Goal: Find specific page/section: Find specific page/section

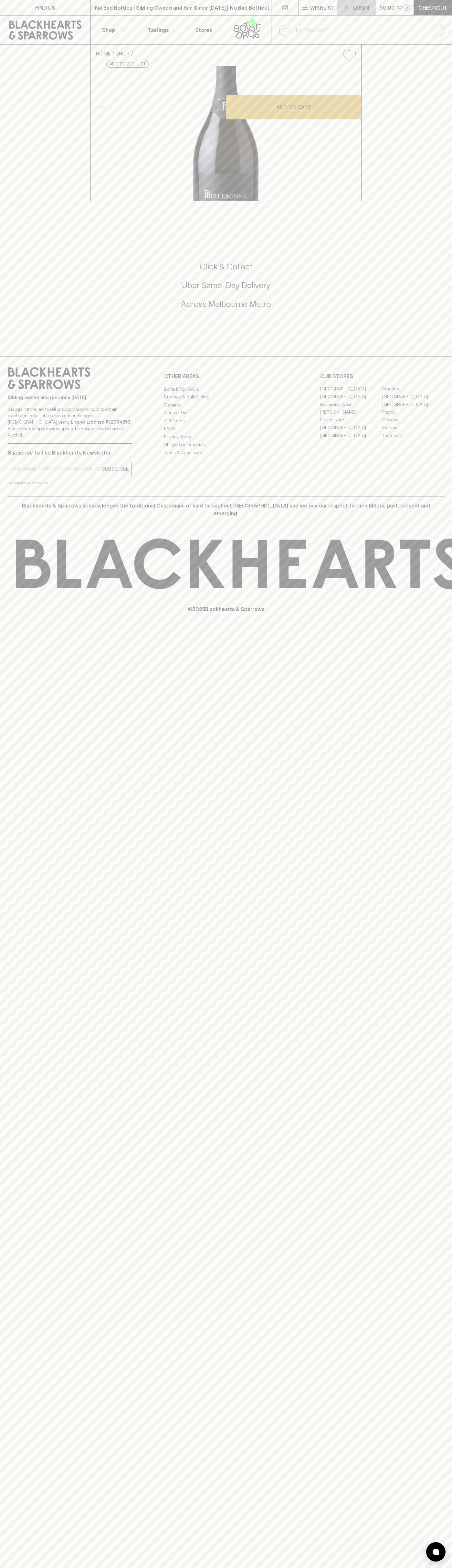
click at [375, 14] on link "Login" at bounding box center [356, 7] width 38 height 15
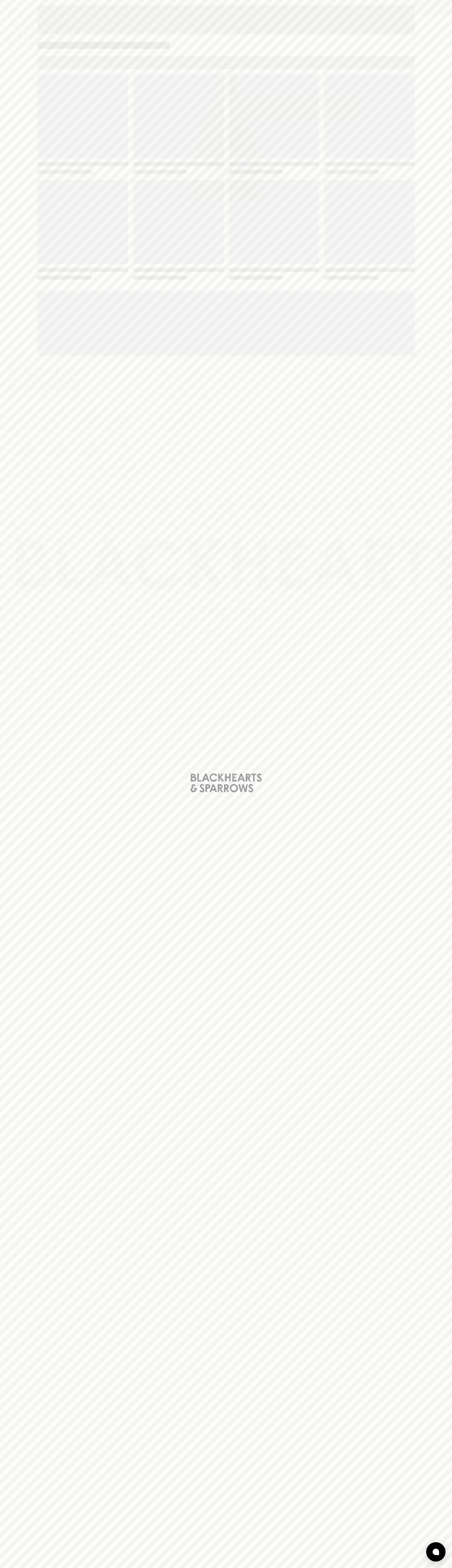
click at [422, 689] on div "Loading" at bounding box center [226, 784] width 452 height 1568
click at [54, 1567] on html "FIND US | No Bad Bottles | Sibling Owned and Run Since 2006 | No Bad Bottles | …" at bounding box center [226, 784] width 452 height 1568
click at [0, 234] on div "Loading" at bounding box center [226, 784] width 452 height 1568
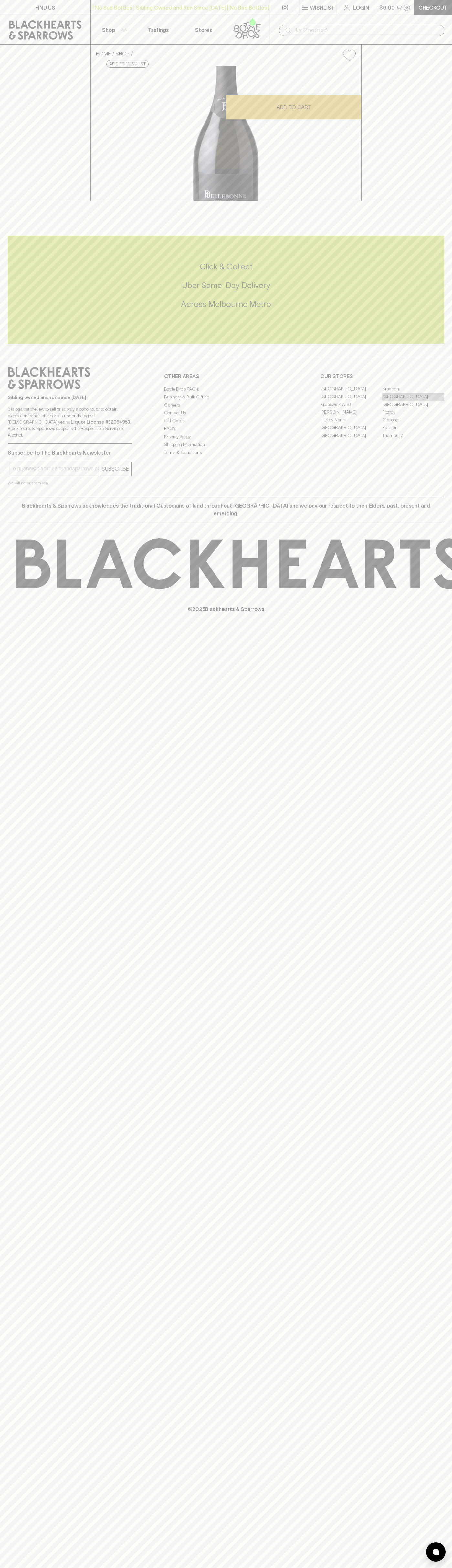
click at [413, 401] on link "[GEOGRAPHIC_DATA]" at bounding box center [413, 397] width 62 height 8
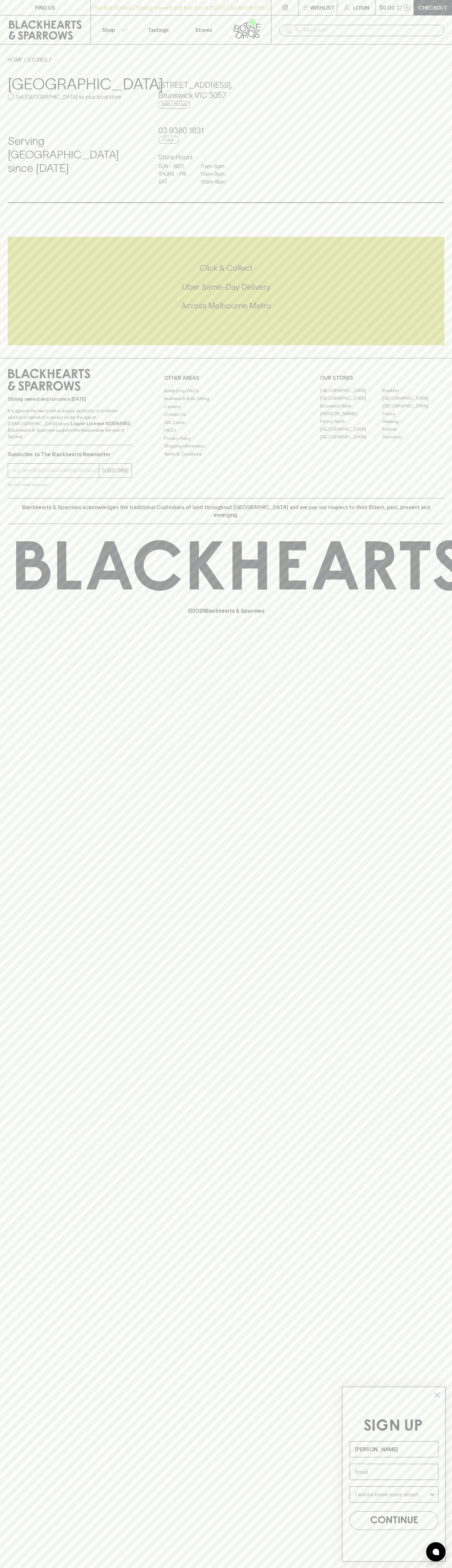
type input "John Smith"
